Goal: Transaction & Acquisition: Purchase product/service

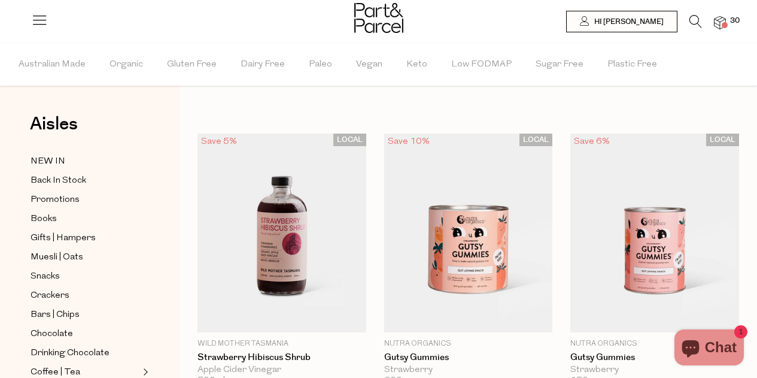
click at [693, 19] on icon at bounding box center [695, 21] width 13 height 13
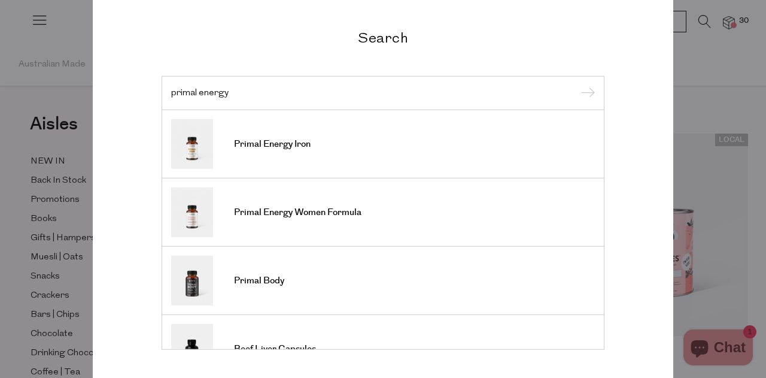
click at [696, 68] on div "Search primal energy Primal Energy Iron Primal Energy Women Formula Primal Body…" at bounding box center [383, 189] width 700 height 378
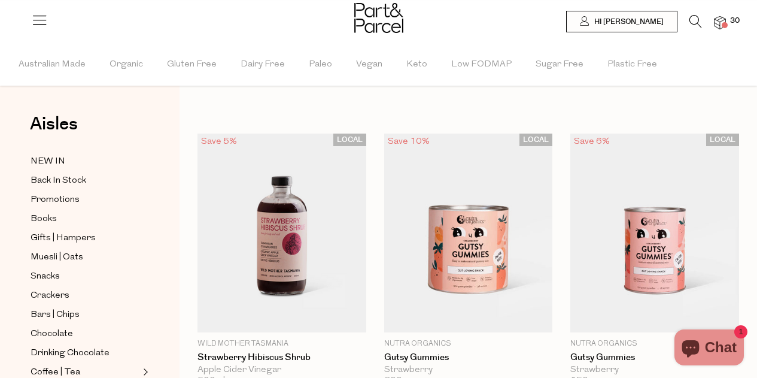
click at [694, 19] on icon at bounding box center [695, 21] width 13 height 13
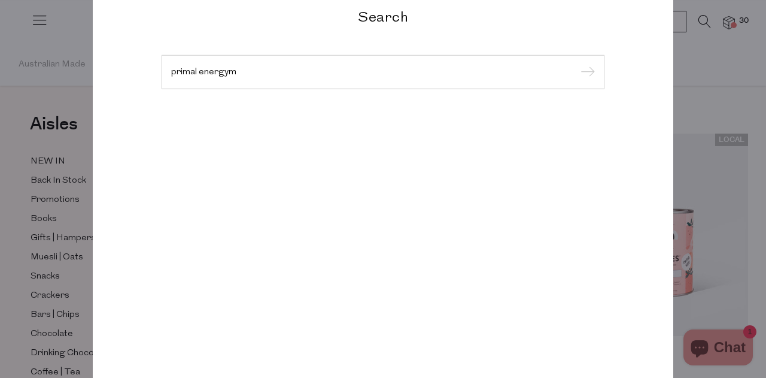
type input "primal energy"
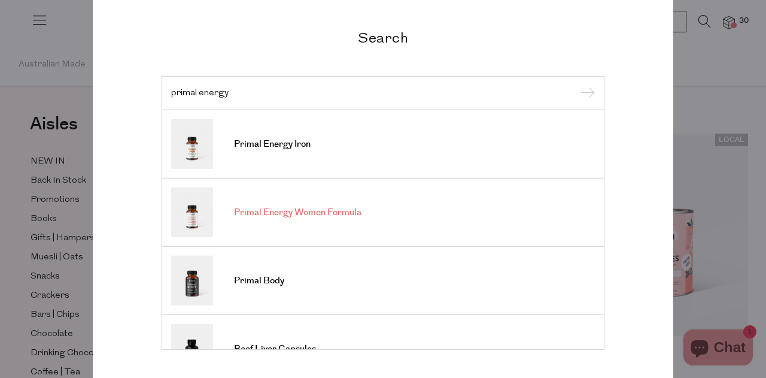
click at [316, 208] on span "Primal Energy Women Formula" at bounding box center [297, 212] width 127 height 12
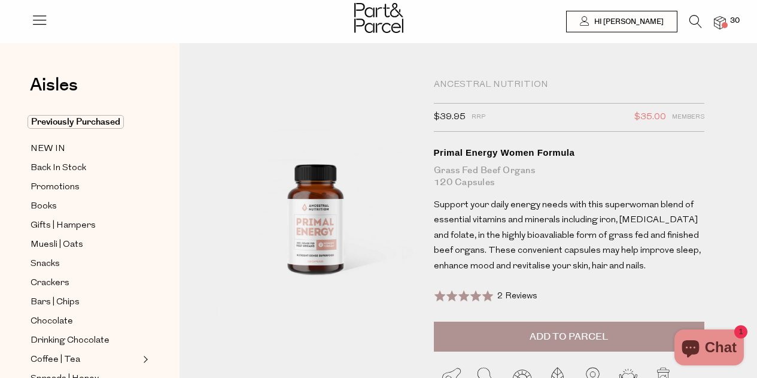
click at [569, 333] on span "Add to Parcel" at bounding box center [569, 337] width 78 height 14
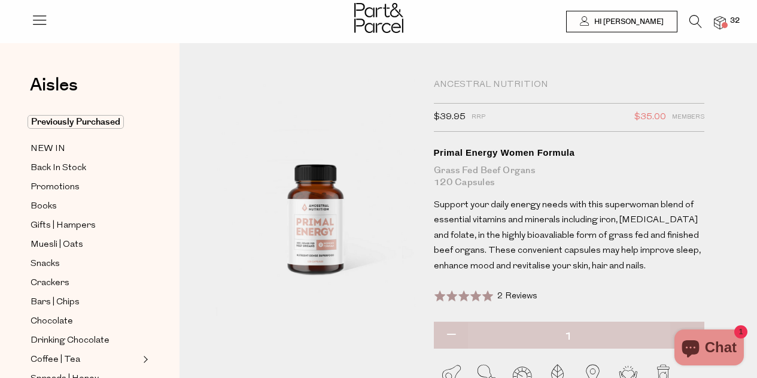
click at [694, 21] on icon at bounding box center [695, 21] width 13 height 13
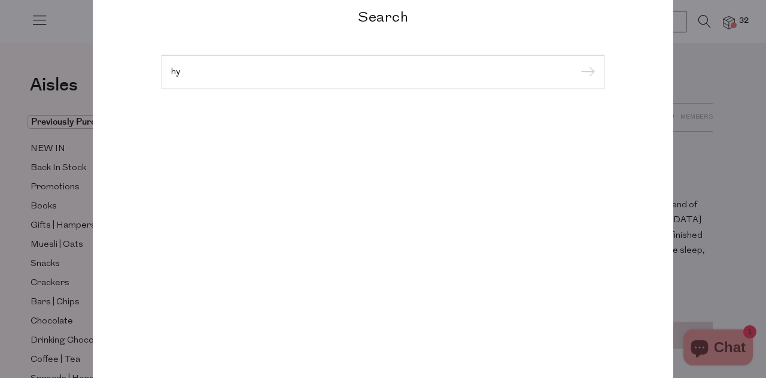
type input "h"
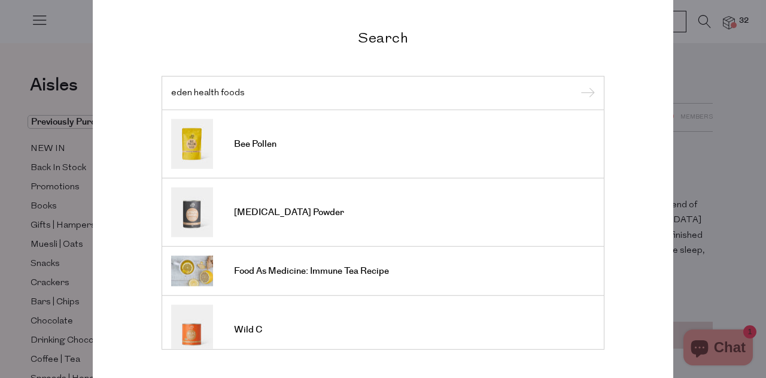
type input "eden health foods"
click at [577, 84] on input "submit" at bounding box center [586, 93] width 18 height 18
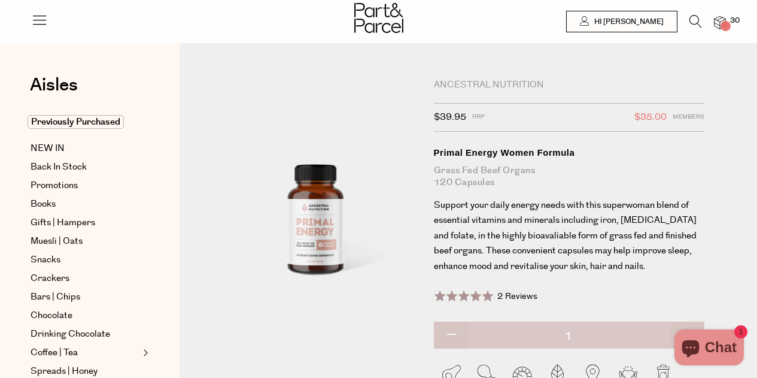
click at [694, 23] on icon at bounding box center [695, 21] width 13 height 13
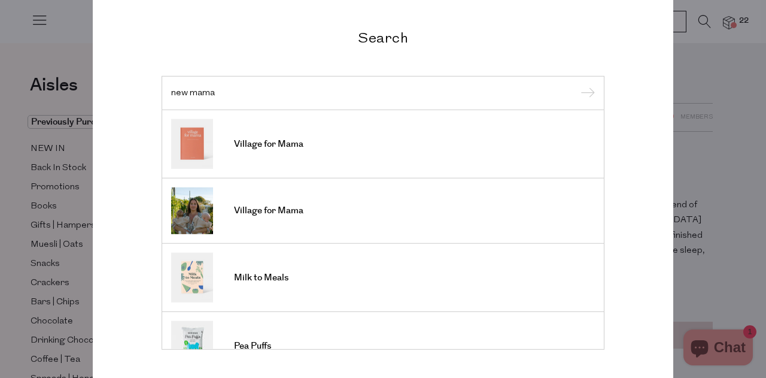
type input "new mama"
click at [577, 84] on input "submit" at bounding box center [586, 93] width 18 height 18
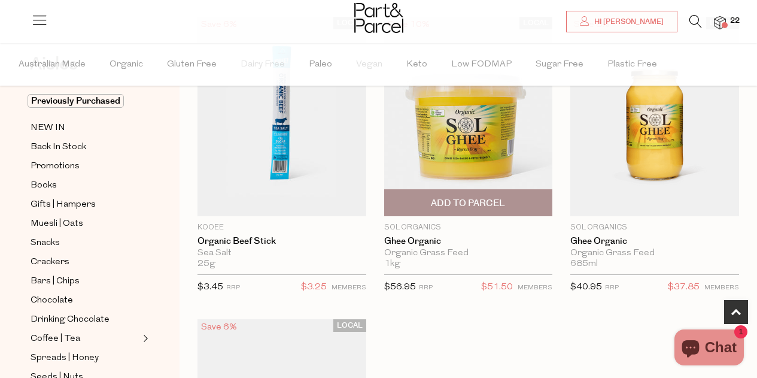
scroll to position [419, 0]
click at [461, 196] on span "Add To Parcel" at bounding box center [468, 202] width 74 height 13
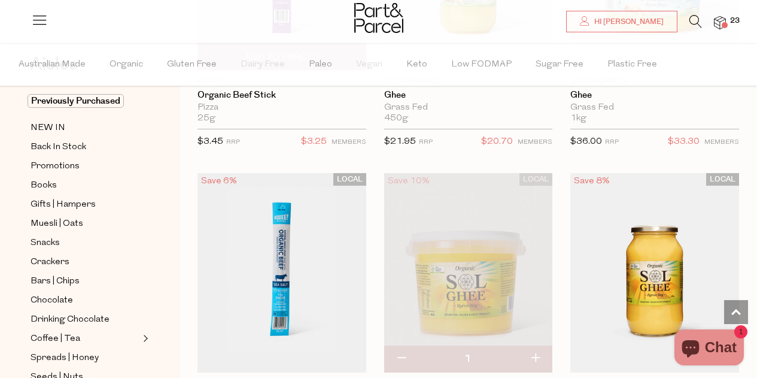
scroll to position [180, 0]
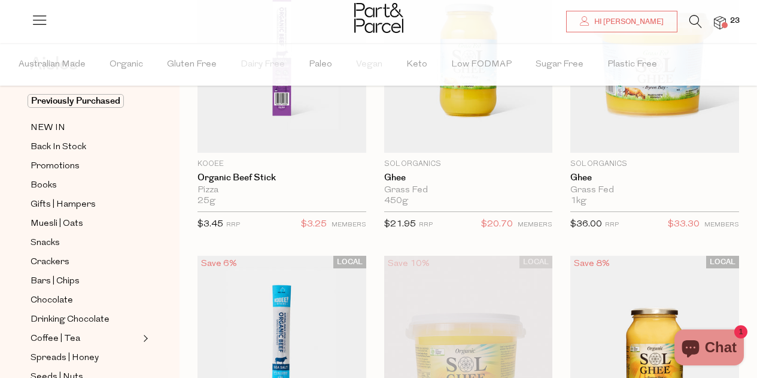
click at [282, 293] on img at bounding box center [281, 355] width 169 height 199
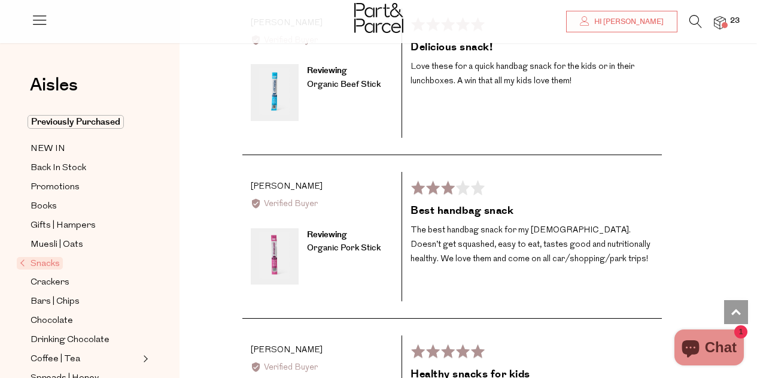
scroll to position [2273, 0]
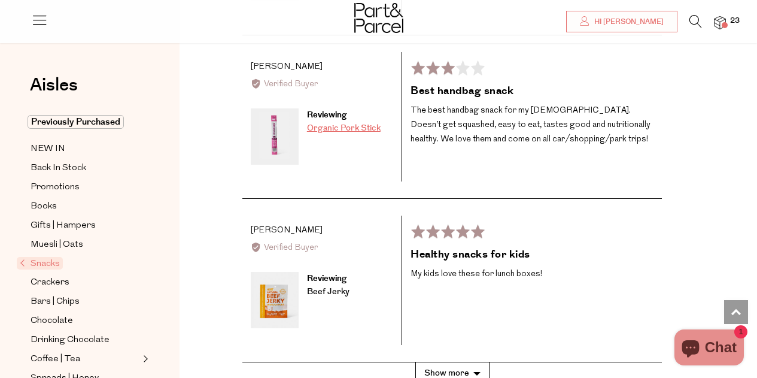
click at [336, 134] on link "Organic Pork Stick" at bounding box center [344, 128] width 74 height 12
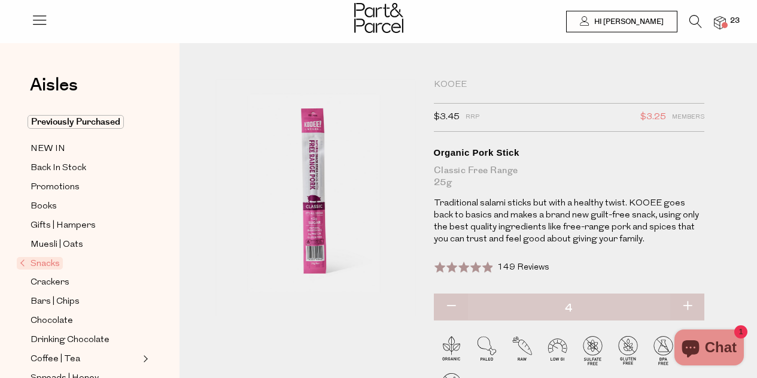
click at [689, 20] on icon at bounding box center [695, 21] width 13 height 13
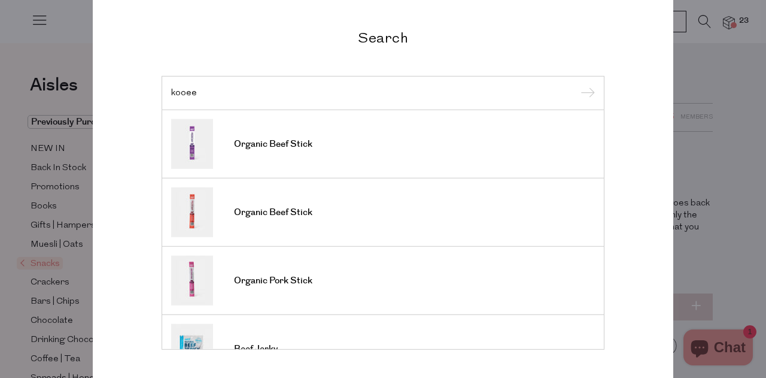
type input "kooee"
click at [577, 84] on input "submit" at bounding box center [586, 93] width 18 height 18
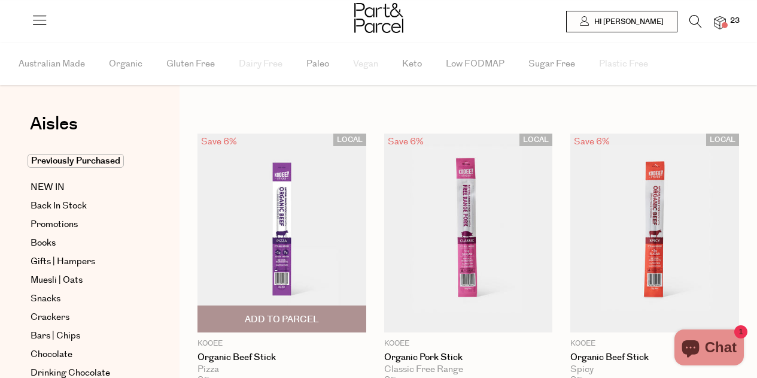
type input "4"
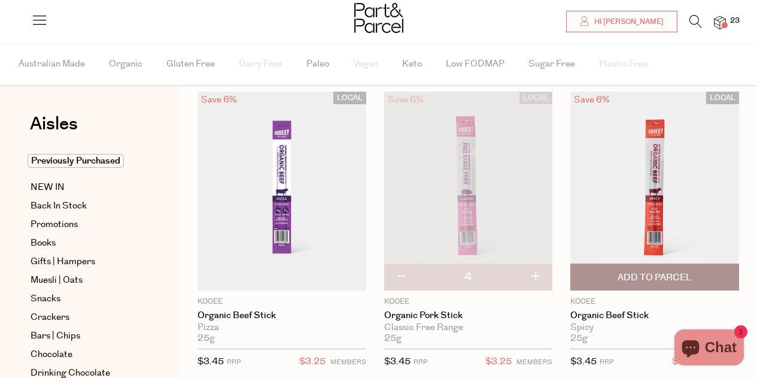
scroll to position [120, 0]
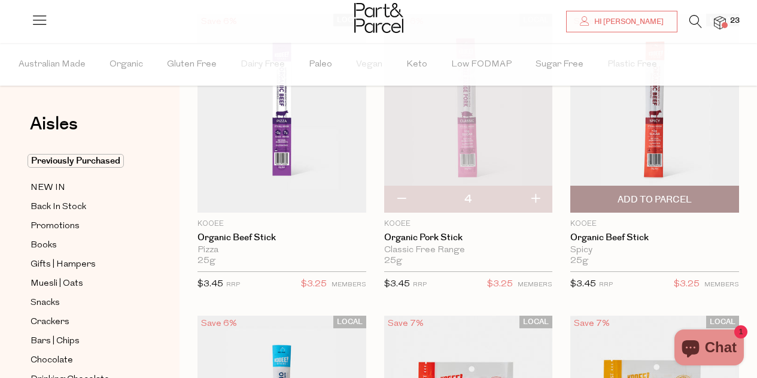
click at [651, 202] on span "Add To Parcel" at bounding box center [655, 199] width 74 height 13
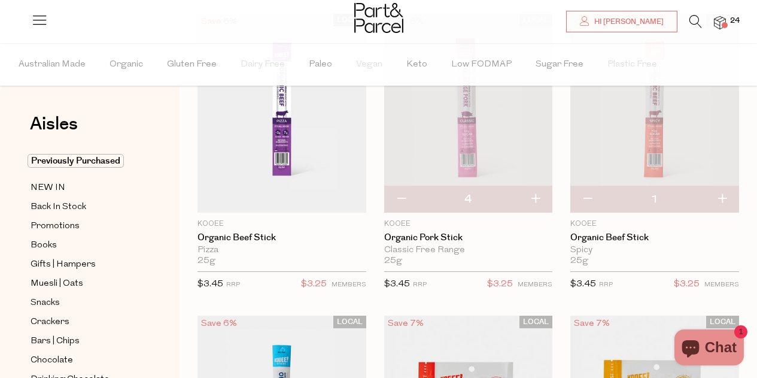
click at [720, 196] on button "button" at bounding box center [722, 199] width 34 height 26
type input "2"
click at [725, 197] on button "button" at bounding box center [722, 199] width 34 height 26
type input "3"
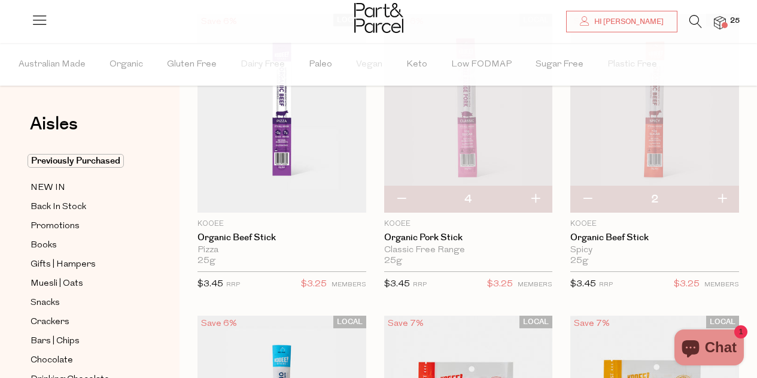
type input "3"
click at [725, 197] on button "button" at bounding box center [722, 199] width 34 height 26
type input "4"
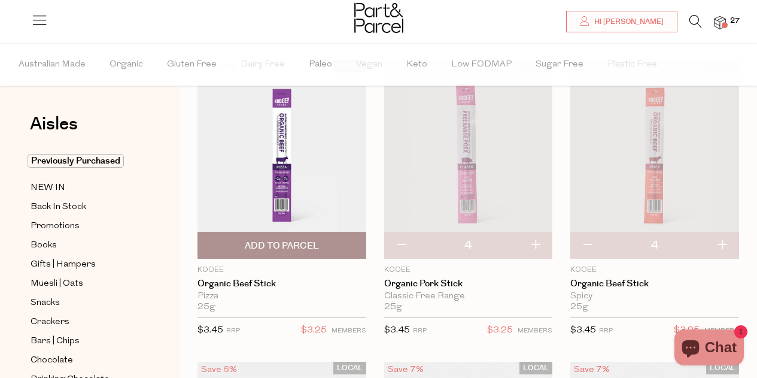
scroll to position [60, 0]
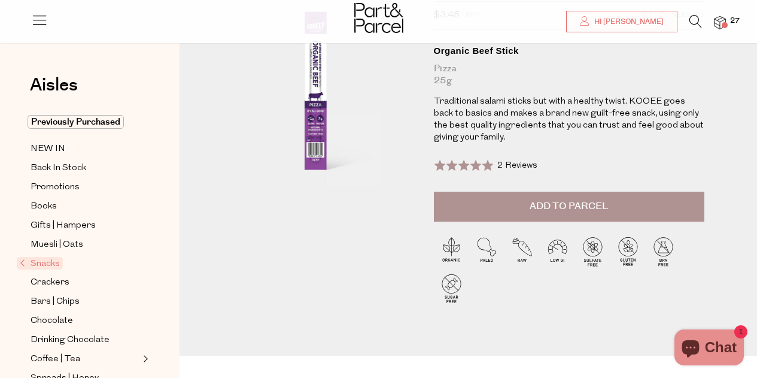
scroll to position [60, 0]
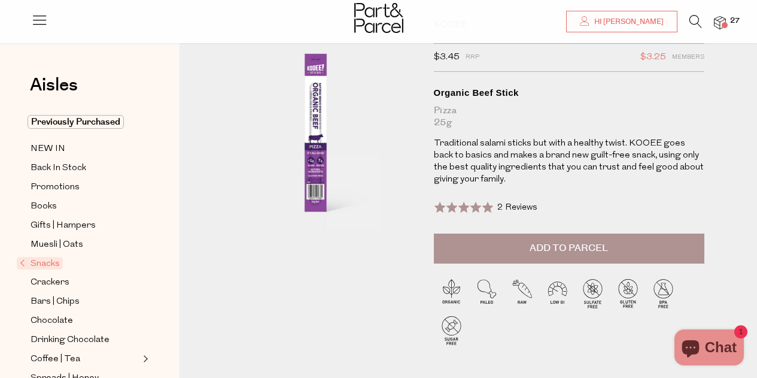
click at [573, 248] on span "Add to Parcel" at bounding box center [569, 248] width 78 height 14
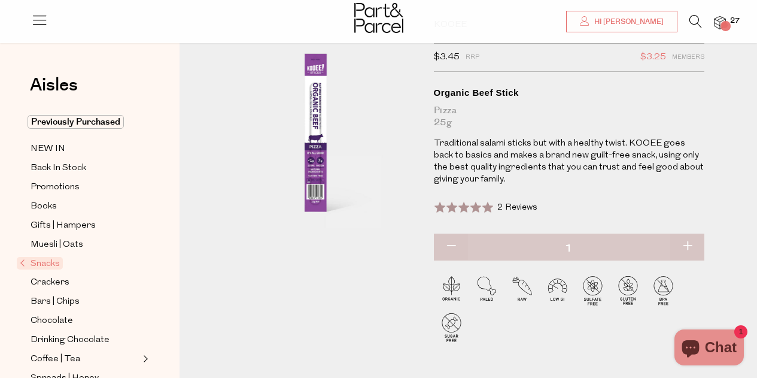
click at [682, 245] on button "button" at bounding box center [687, 246] width 34 height 26
click at [686, 242] on button "button" at bounding box center [687, 246] width 34 height 26
type input "3"
type input "2"
click at [688, 243] on button "button" at bounding box center [687, 246] width 34 height 26
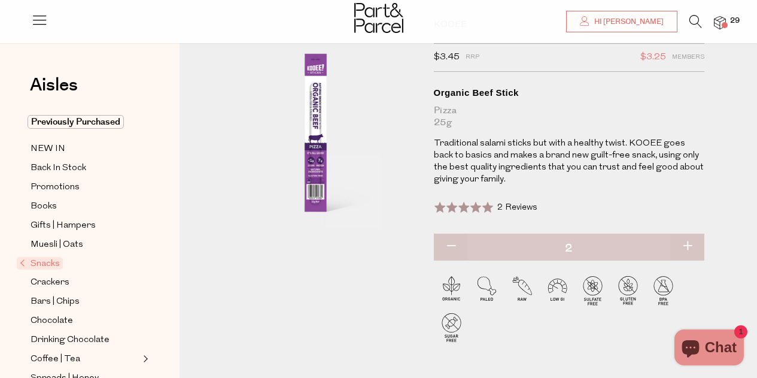
type input "3"
click at [687, 242] on button "button" at bounding box center [687, 246] width 34 height 26
type input "4"
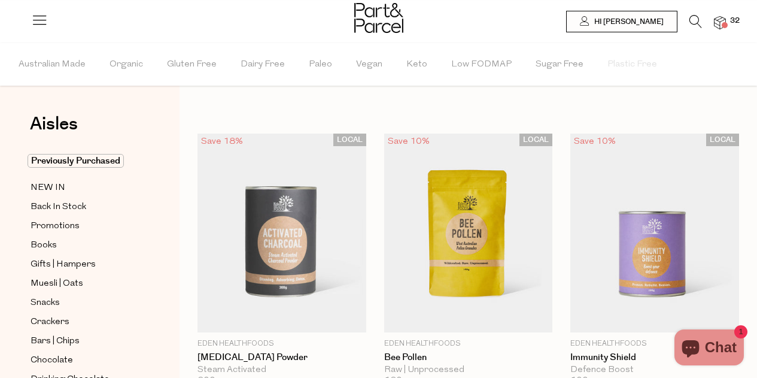
click at [40, 19] on icon at bounding box center [39, 19] width 17 height 17
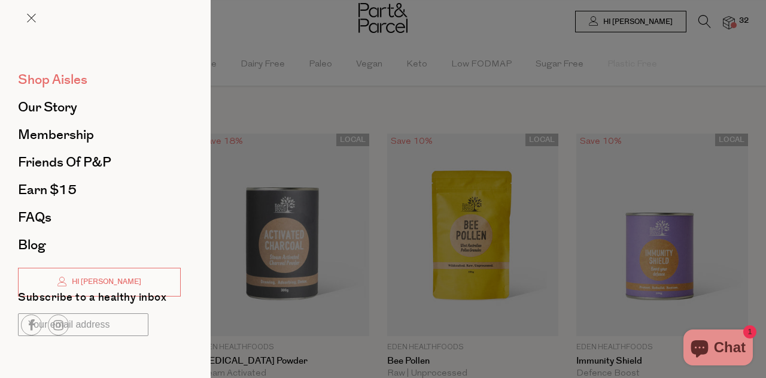
click at [52, 77] on span "Shop Aisles" at bounding box center [52, 79] width 69 height 19
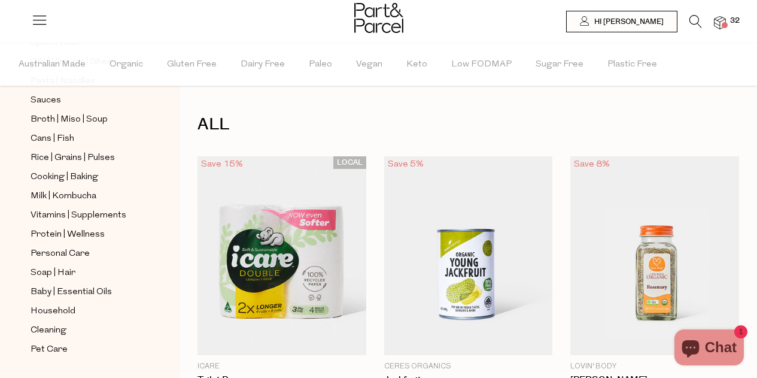
scroll to position [444, 0]
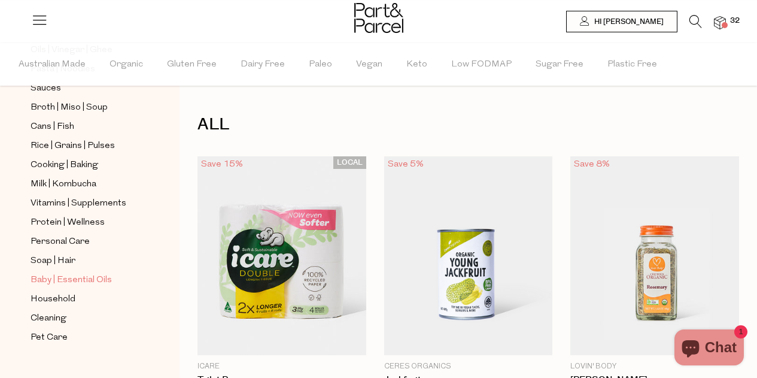
click at [77, 273] on span "Baby | Essential Oils" at bounding box center [71, 280] width 81 height 14
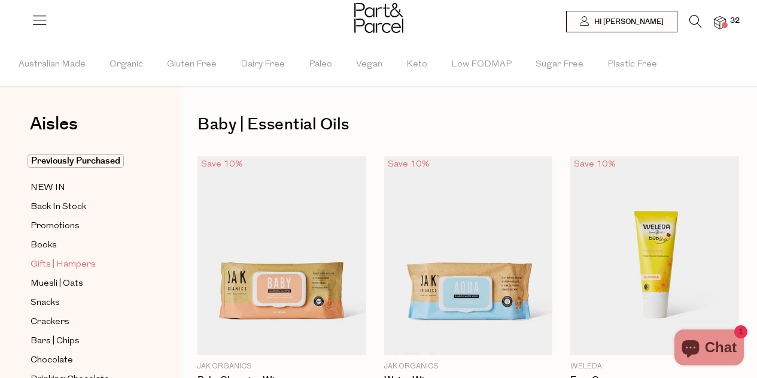
click at [44, 260] on span "Gifts | Hampers" at bounding box center [63, 264] width 65 height 14
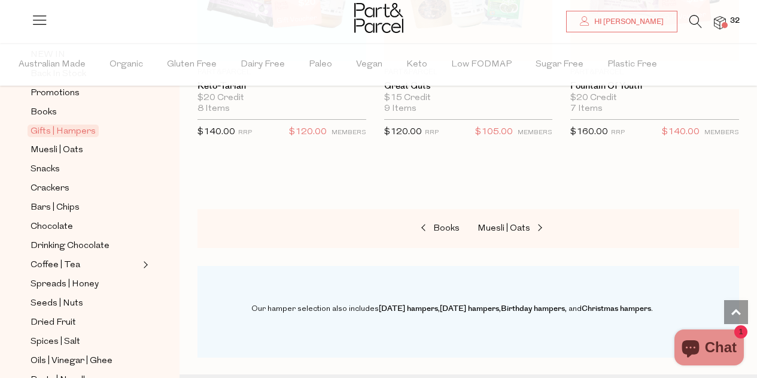
scroll to position [120, 0]
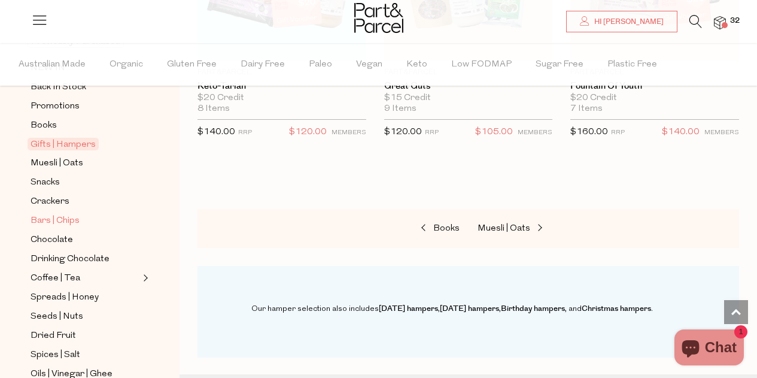
click at [72, 214] on span "Bars | Chips" at bounding box center [55, 221] width 49 height 14
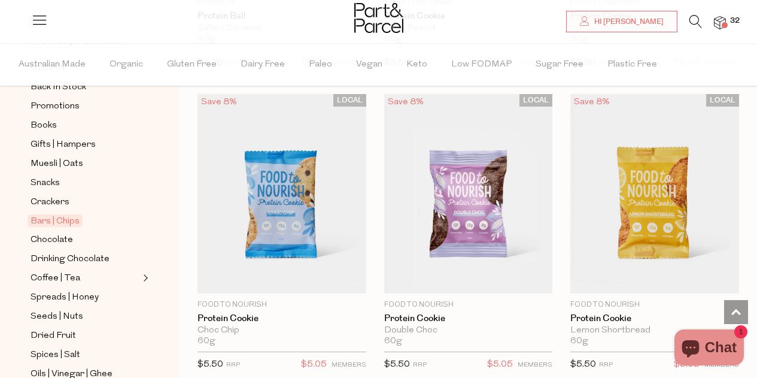
scroll to position [4611, 0]
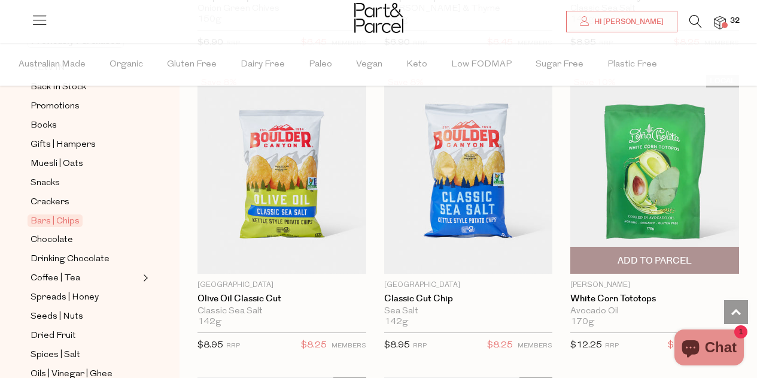
scroll to position [6706, 0]
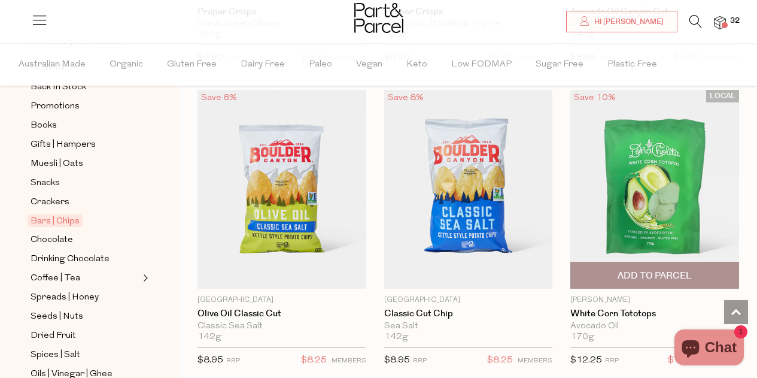
click at [658, 269] on span "Add To Parcel" at bounding box center [655, 275] width 74 height 13
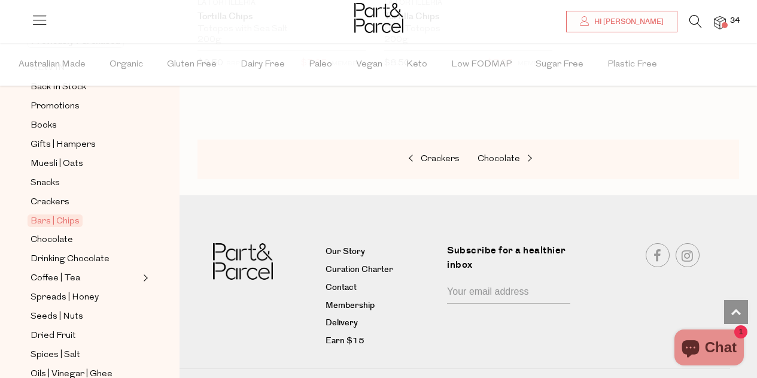
scroll to position [7184, 0]
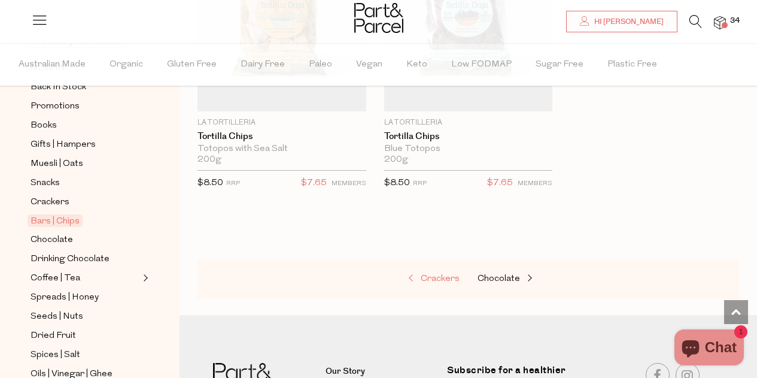
click at [424, 274] on span "Crackers" at bounding box center [440, 278] width 39 height 9
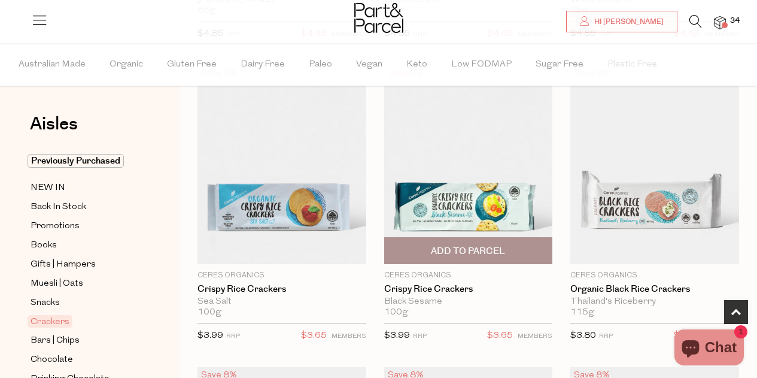
scroll to position [419, 0]
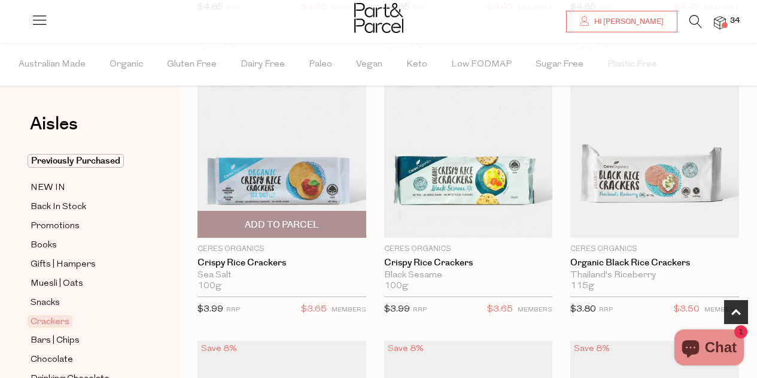
click at [293, 220] on span "Add To Parcel" at bounding box center [282, 224] width 74 height 13
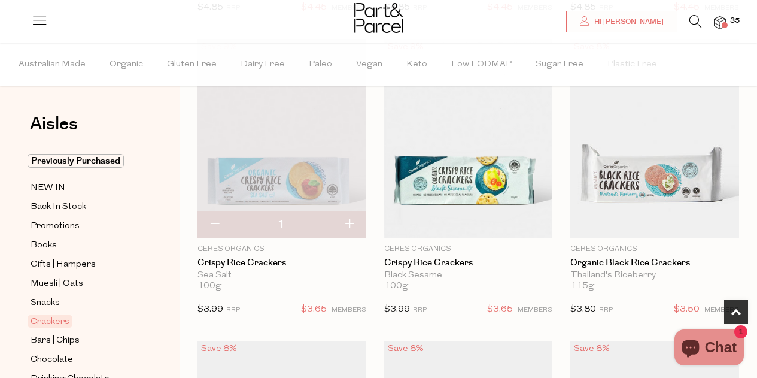
click at [300, 149] on img at bounding box center [281, 138] width 169 height 199
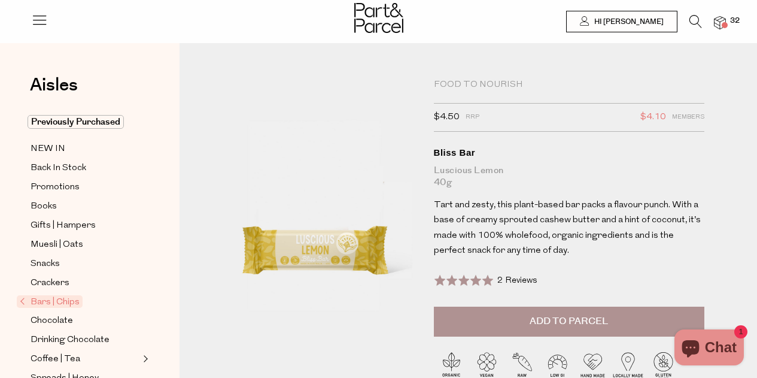
click at [539, 321] on span "Add to Parcel" at bounding box center [569, 321] width 78 height 14
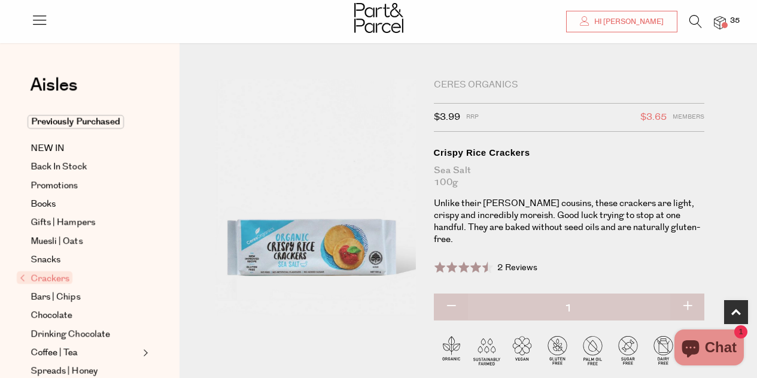
scroll to position [299, 0]
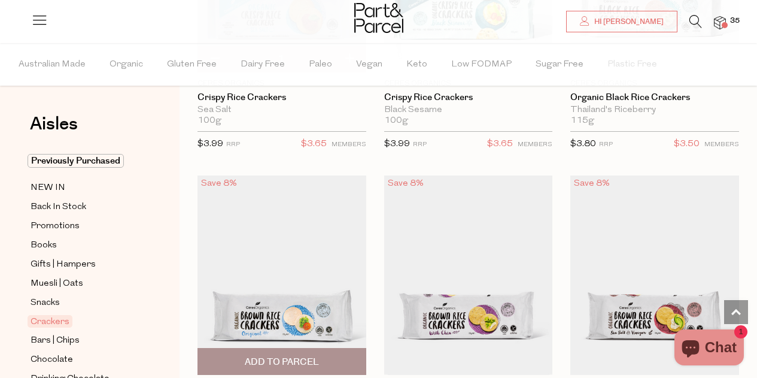
scroll to position [415, 0]
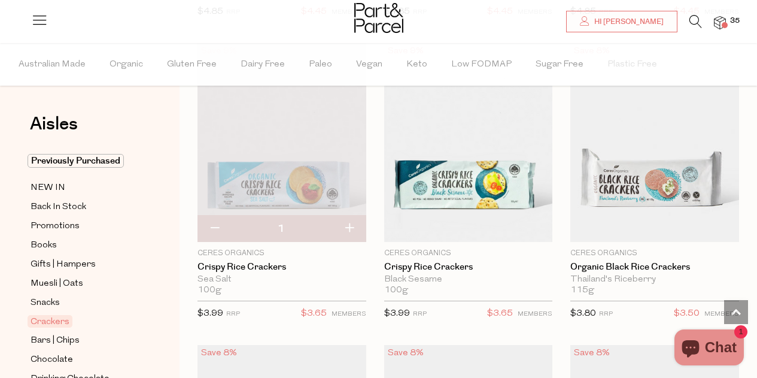
click at [347, 221] on button "button" at bounding box center [349, 228] width 34 height 26
type input "2"
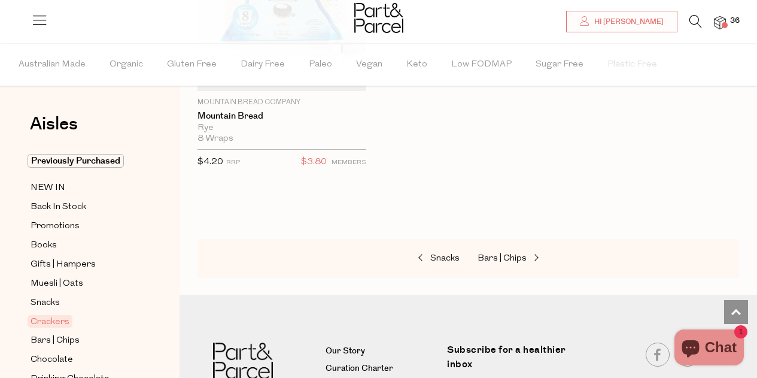
scroll to position [3885, 0]
click at [512, 254] on span "Bars | Chips" at bounding box center [502, 258] width 49 height 9
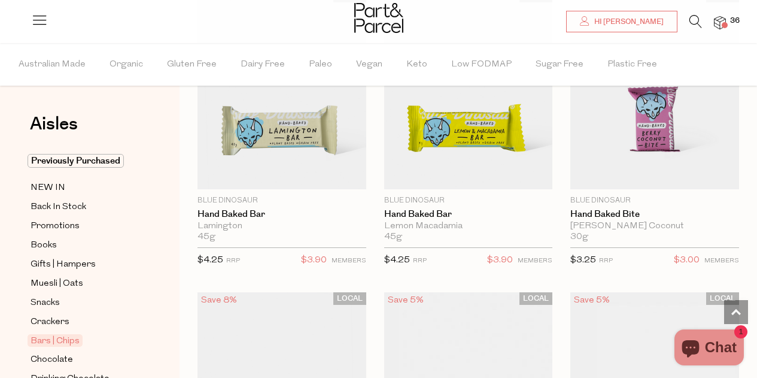
scroll to position [3471, 0]
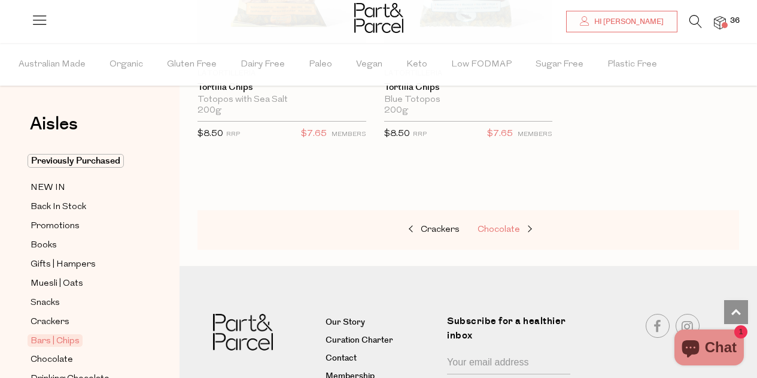
click at [504, 222] on link "Chocolate" at bounding box center [538, 230] width 120 height 16
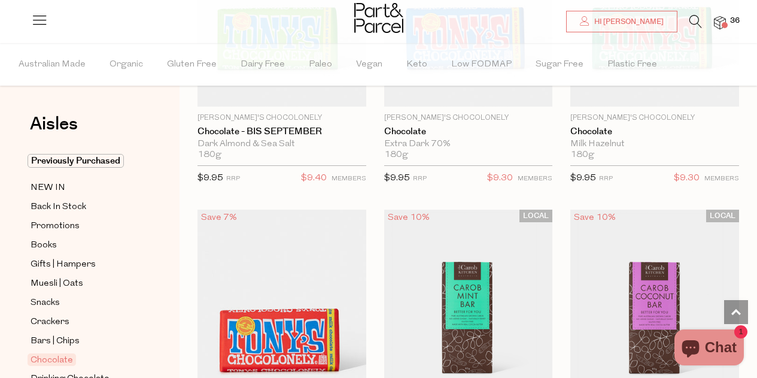
scroll to position [4106, 0]
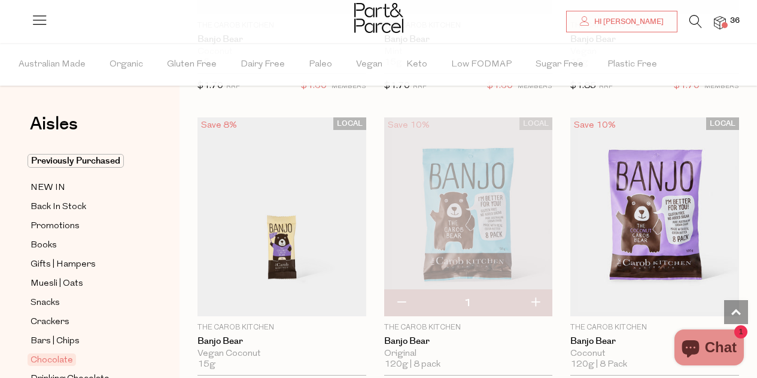
scroll to position [5183, 0]
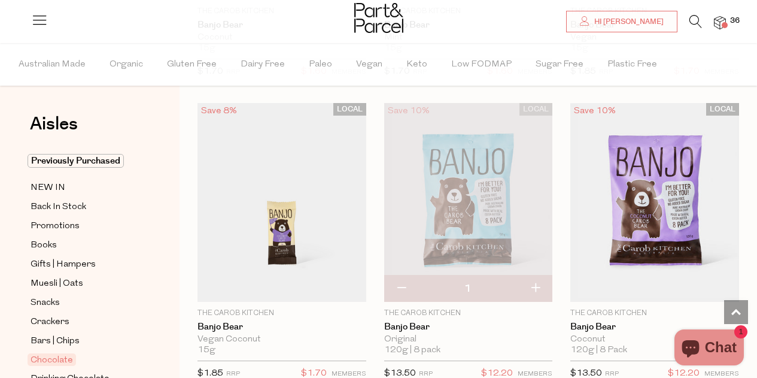
click at [403, 275] on button "button" at bounding box center [401, 288] width 34 height 26
type input "0"
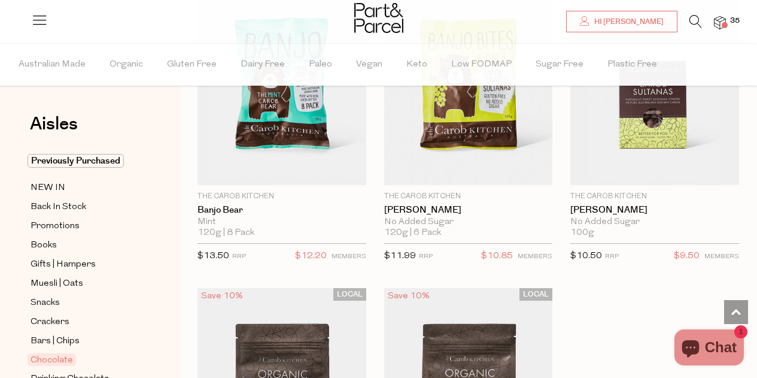
scroll to position [5782, 0]
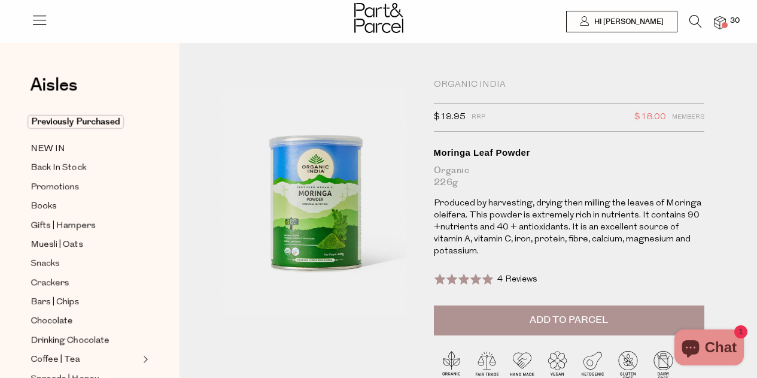
click at [557, 317] on span "Add to Parcel" at bounding box center [569, 320] width 78 height 14
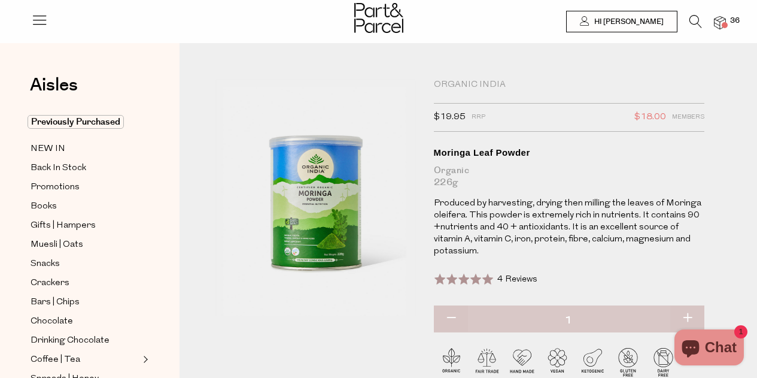
click at [724, 24] on span at bounding box center [725, 25] width 6 height 6
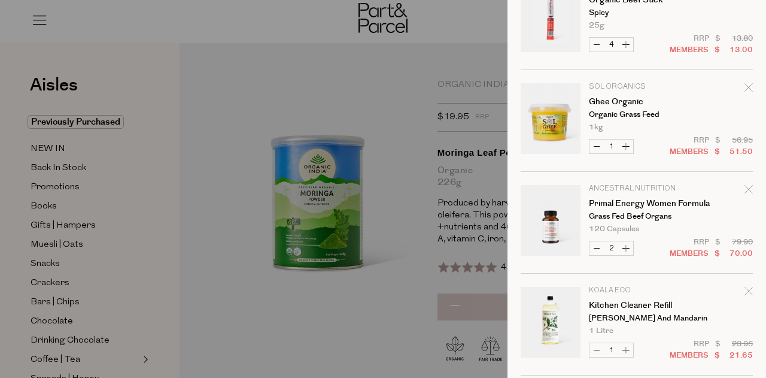
scroll to position [658, 0]
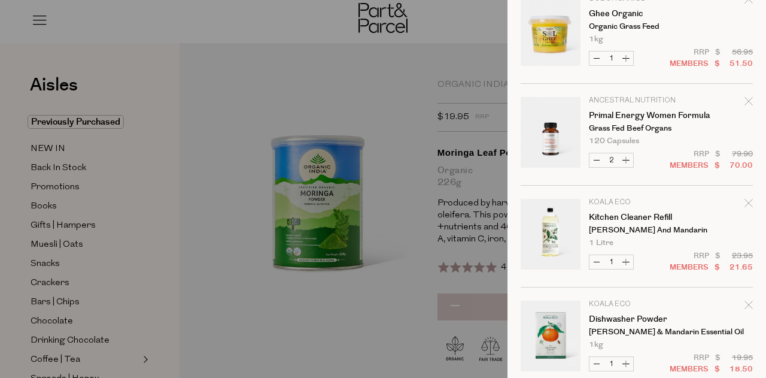
click at [595, 160] on button "Decrease Primal Energy Women Formula" at bounding box center [596, 160] width 14 height 14
type input "1"
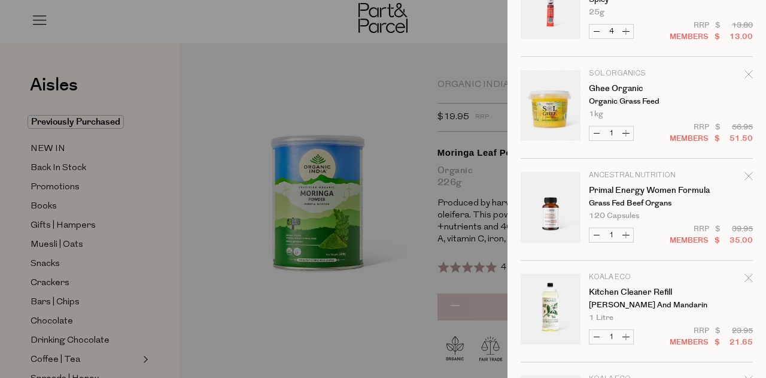
scroll to position [598, 0]
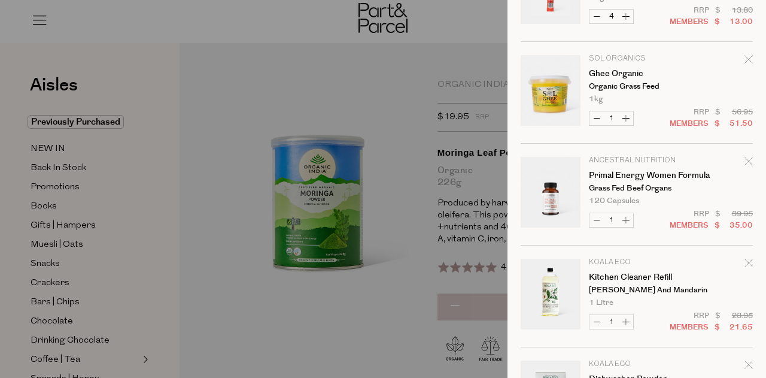
click at [744, 164] on icon "Remove Primal Energy Women Formula" at bounding box center [748, 161] width 8 height 8
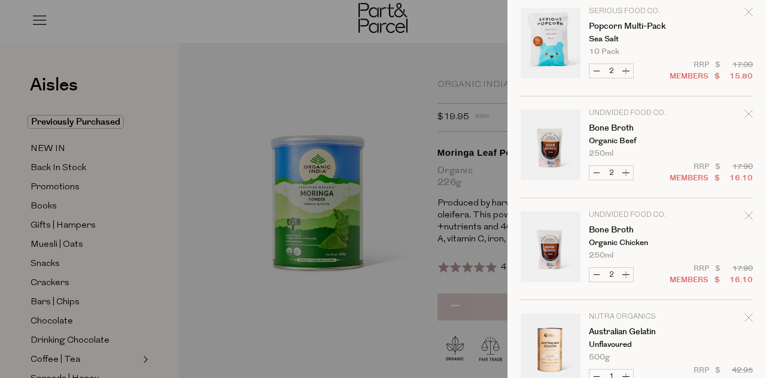
scroll to position [1723, 0]
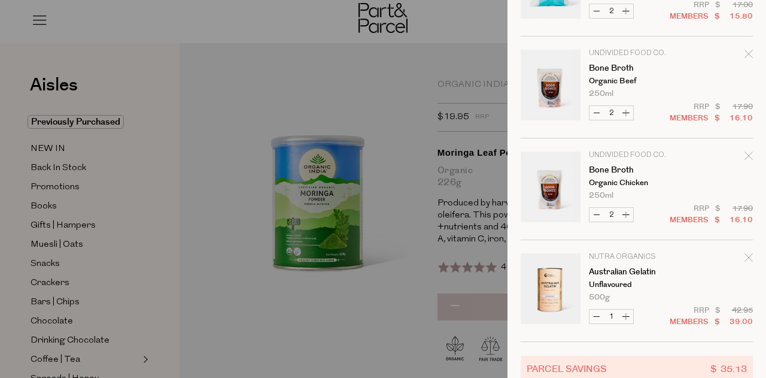
click at [744, 53] on icon "Remove Bone Broth" at bounding box center [748, 54] width 8 height 8
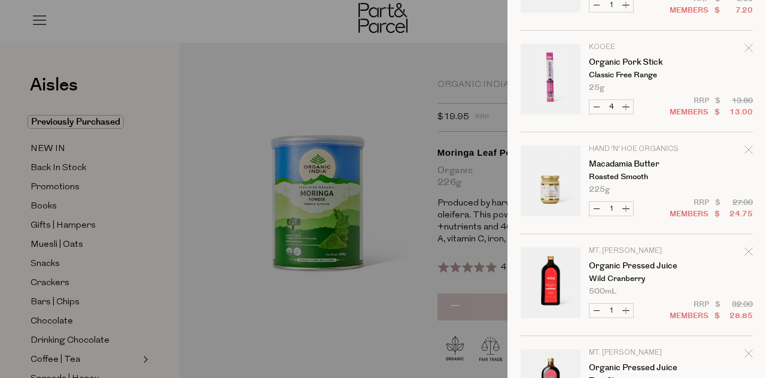
scroll to position [1077, 0]
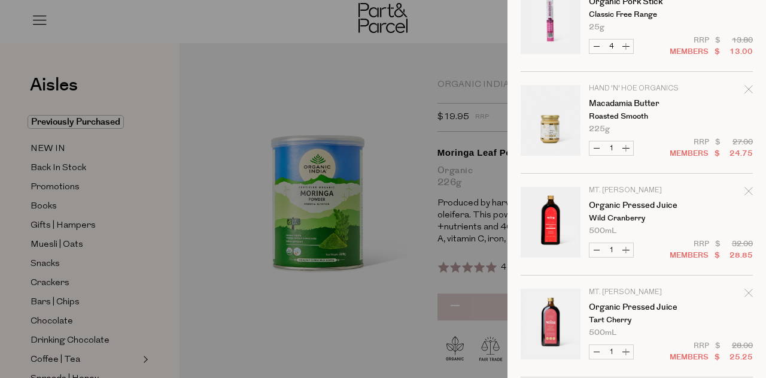
click at [625, 48] on button "Increase Organic Pork Stick" at bounding box center [626, 46] width 14 height 14
type input "5"
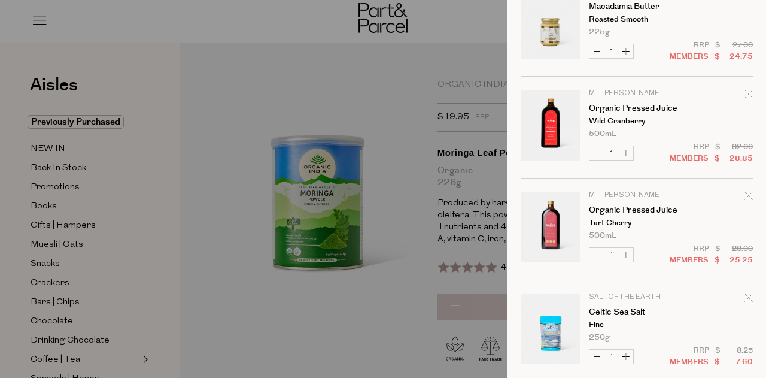
scroll to position [1197, 0]
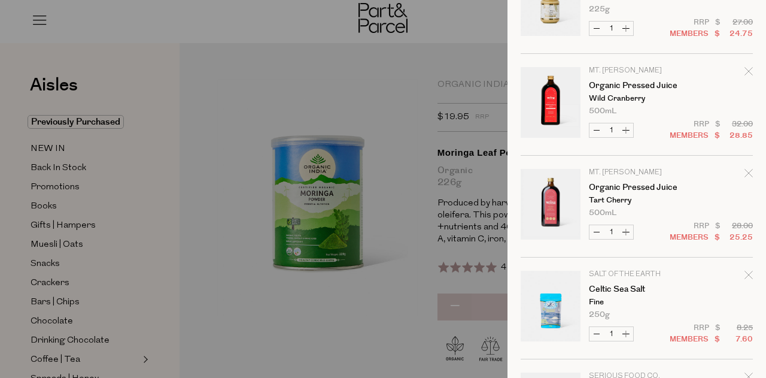
click at [744, 69] on icon "Remove Organic Pressed Juice" at bounding box center [748, 71] width 8 height 8
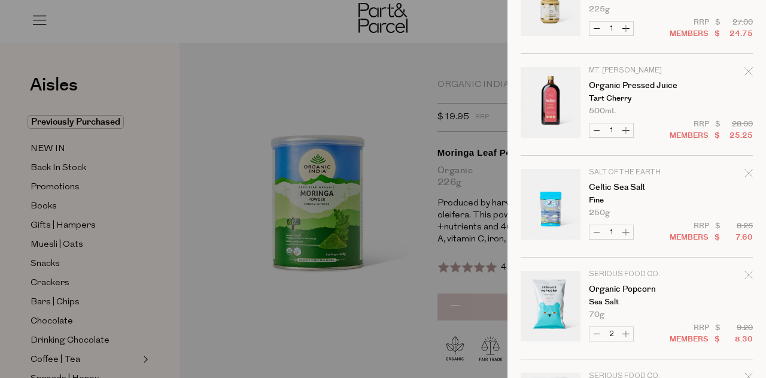
scroll to position [0, 0]
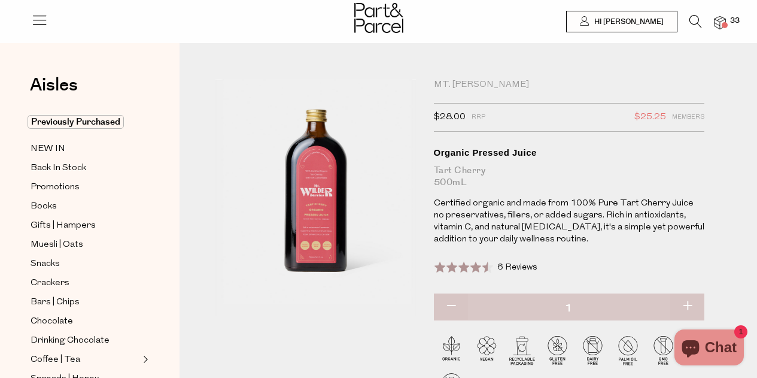
click at [468, 85] on div "Mt. [PERSON_NAME]" at bounding box center [569, 85] width 271 height 12
click at [694, 17] on icon at bounding box center [695, 21] width 13 height 13
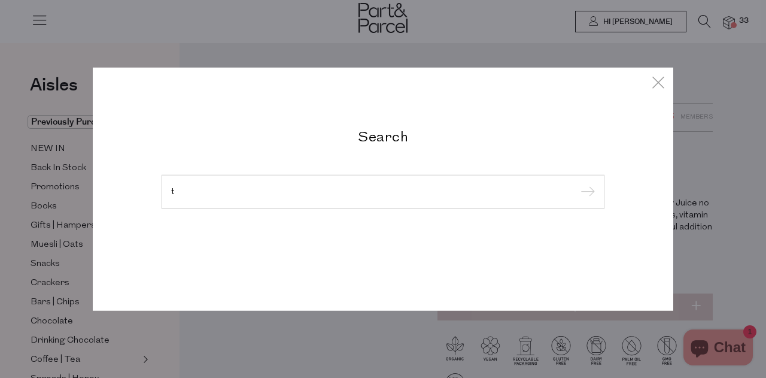
type input "t"
type input "mt [PERSON_NAME]"
click at [577, 183] on input "submit" at bounding box center [586, 192] width 18 height 18
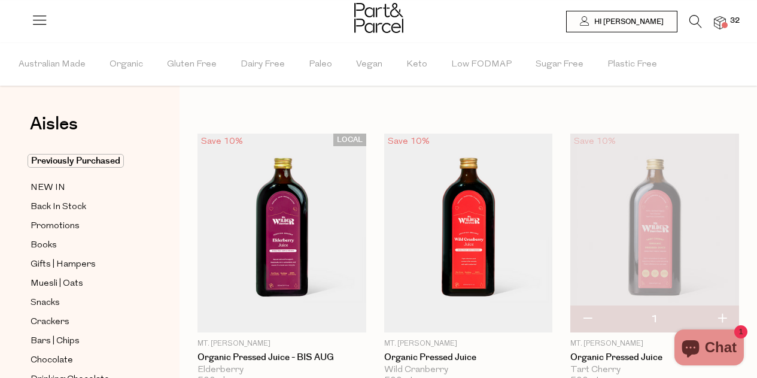
click at [719, 19] on img at bounding box center [720, 23] width 12 height 14
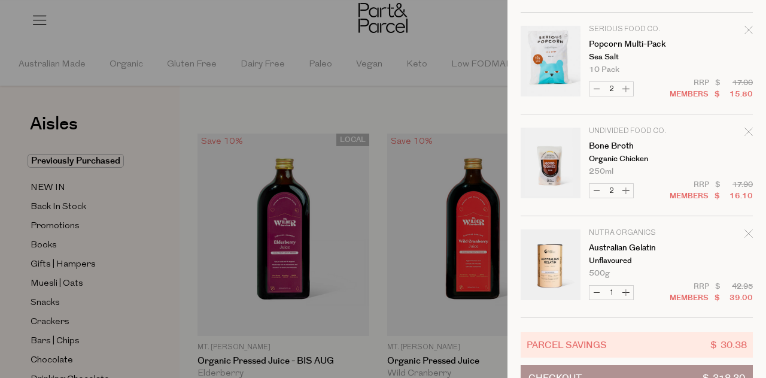
scroll to position [1579, 0]
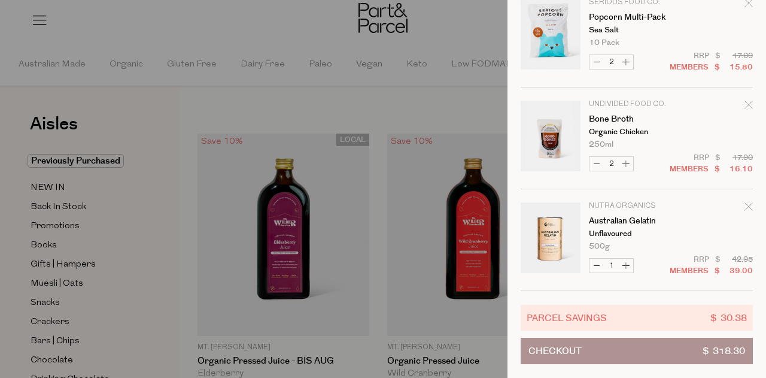
click at [626, 157] on button "Increase Bone Broth" at bounding box center [626, 164] width 14 height 14
type input "3"
click at [611, 217] on link "Australian Gelatin" at bounding box center [635, 221] width 93 height 8
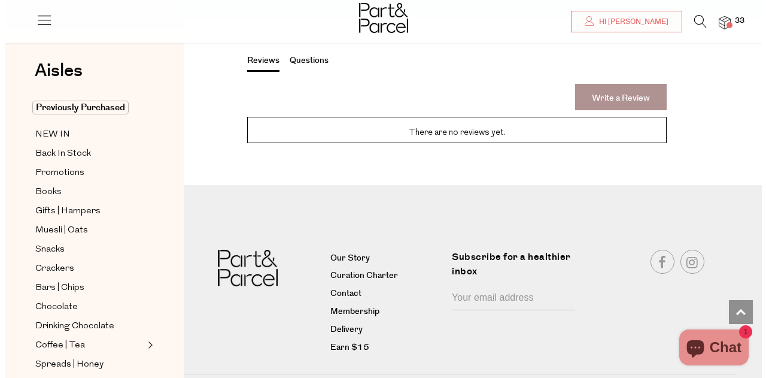
scroll to position [2116, 0]
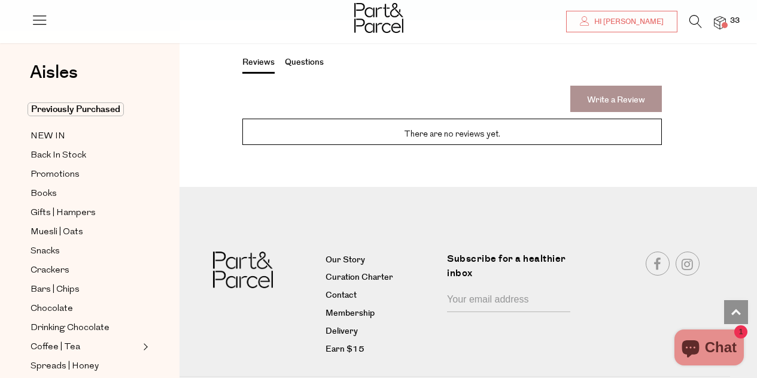
click at [693, 20] on icon at bounding box center [695, 21] width 13 height 13
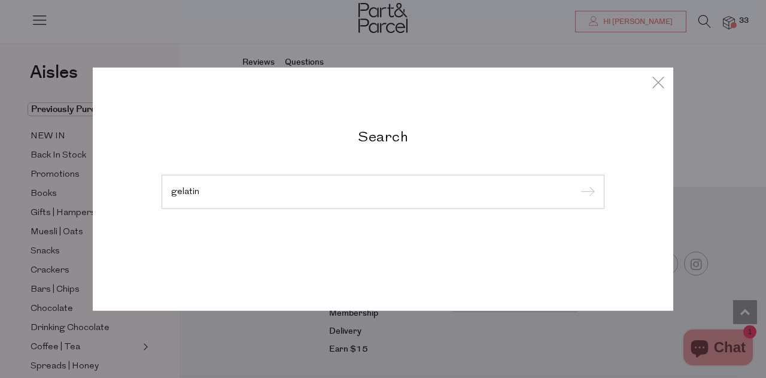
type input "gelatin"
click at [577, 183] on input "submit" at bounding box center [586, 192] width 18 height 18
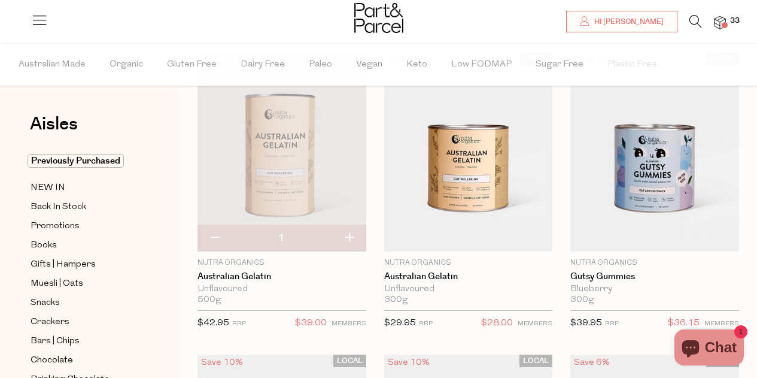
scroll to position [60, 0]
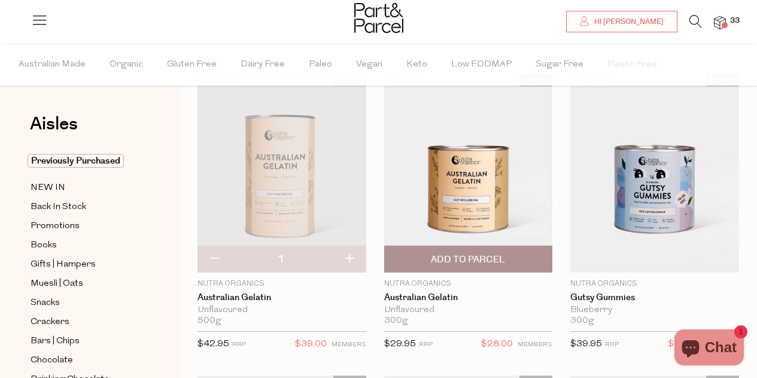
click at [454, 261] on span "Add To Parcel" at bounding box center [468, 259] width 74 height 13
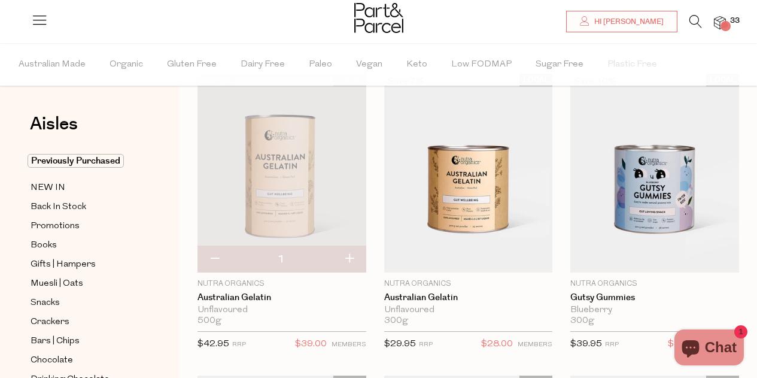
click at [213, 256] on button "button" at bounding box center [214, 259] width 34 height 26
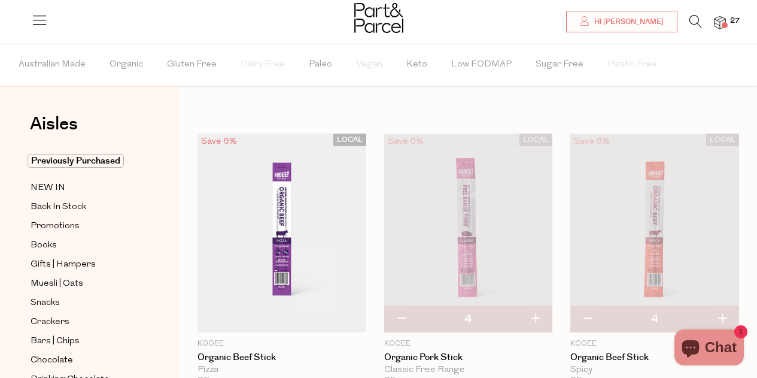
scroll to position [60, 0]
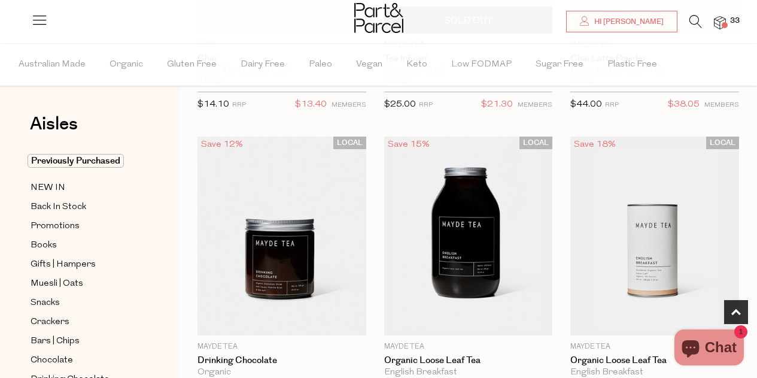
scroll to position [658, 0]
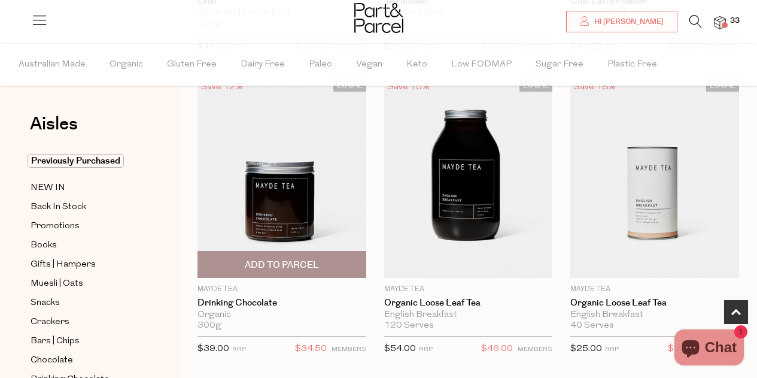
click at [285, 260] on span "Add To Parcel" at bounding box center [282, 265] width 74 height 13
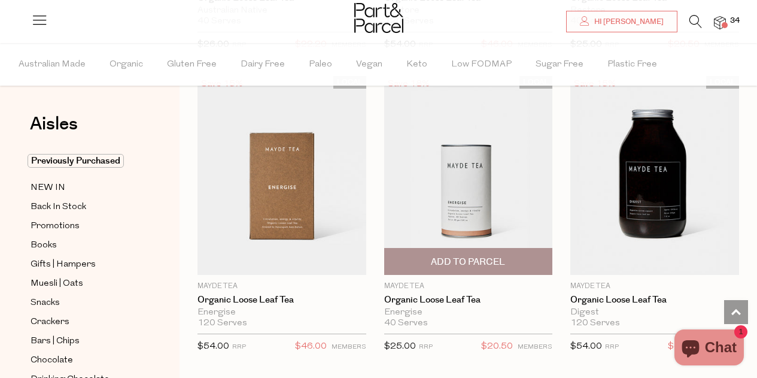
scroll to position [2214, 0]
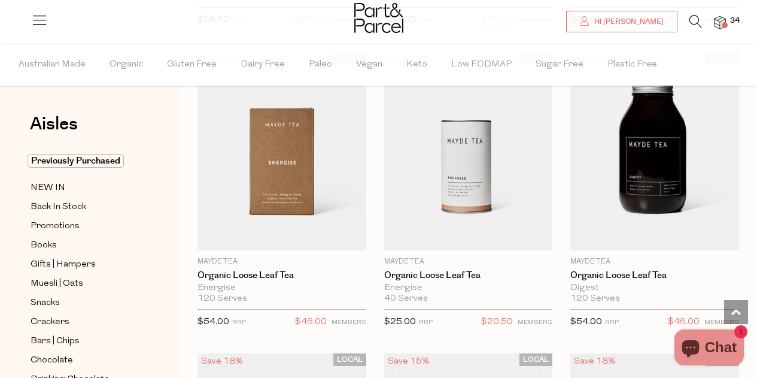
click at [695, 19] on icon at bounding box center [695, 21] width 13 height 13
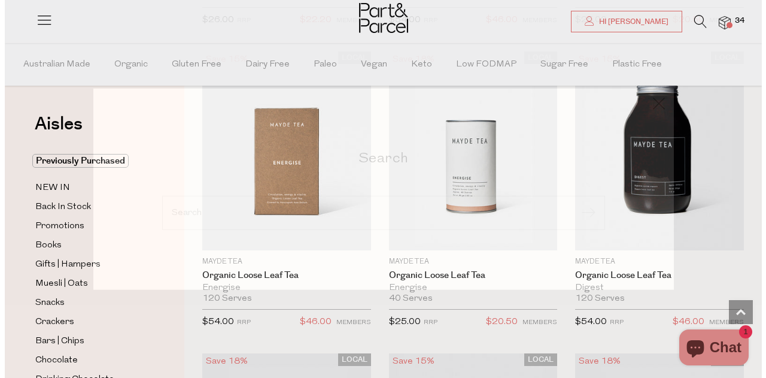
scroll to position [2219, 0]
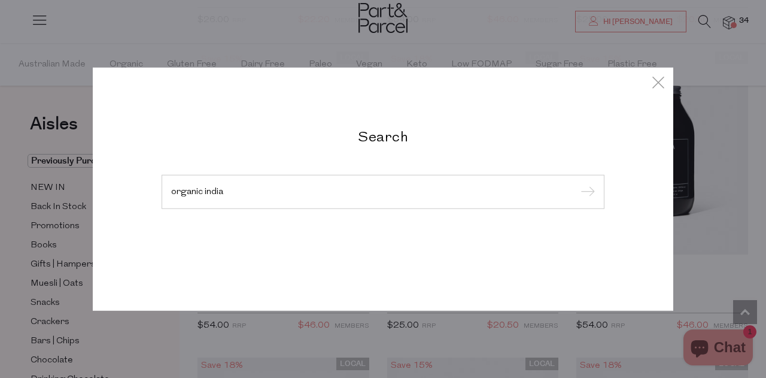
type input "organic india"
click at [577, 183] on input "submit" at bounding box center [586, 192] width 18 height 18
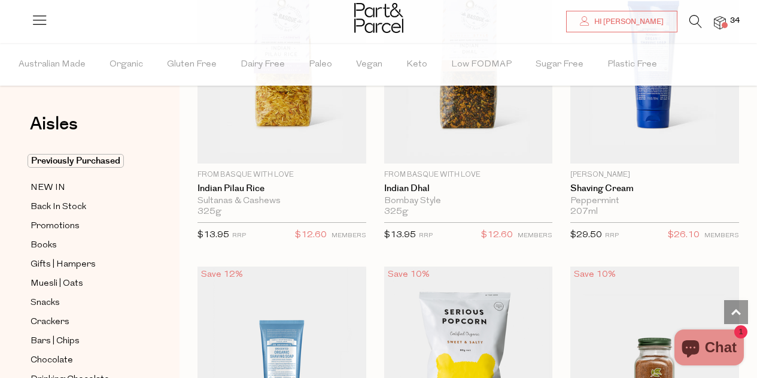
scroll to position [2154, 0]
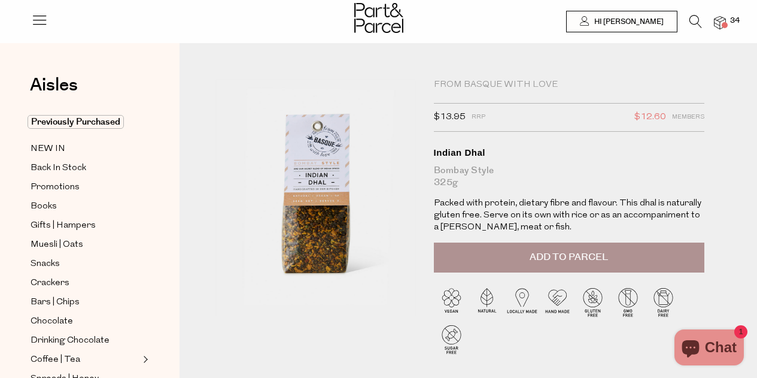
click at [558, 254] on span "Add to Parcel" at bounding box center [569, 257] width 78 height 14
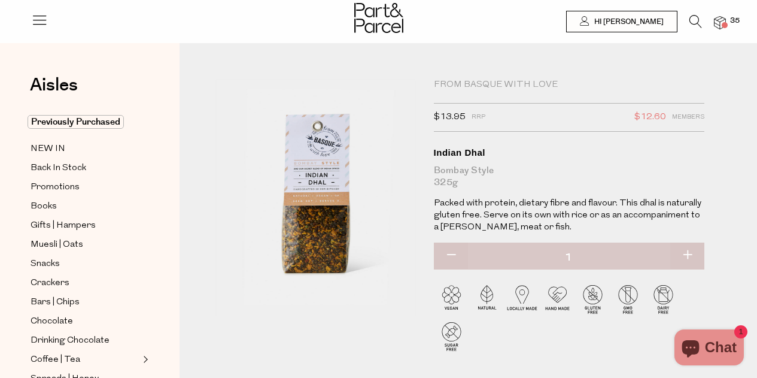
click at [694, 23] on icon at bounding box center [695, 21] width 13 height 13
